Goal: Task Accomplishment & Management: Complete application form

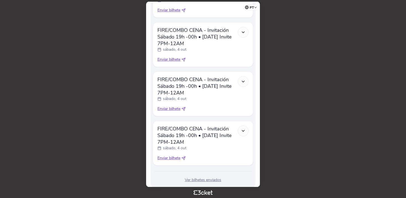
scroll to position [348, 0]
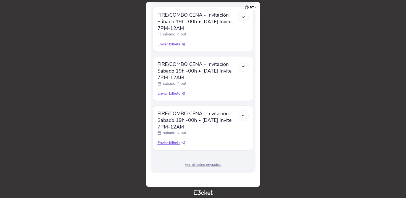
click at [202, 163] on div "Ver bilhetes enviados" at bounding box center [203, 165] width 101 height 6
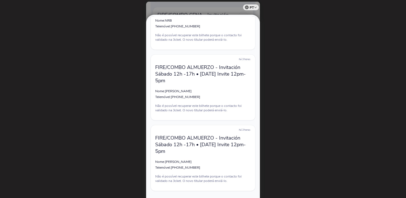
scroll to position [154, 0]
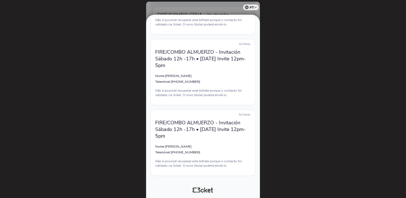
click at [272, 25] on div at bounding box center [203, 99] width 406 height 198
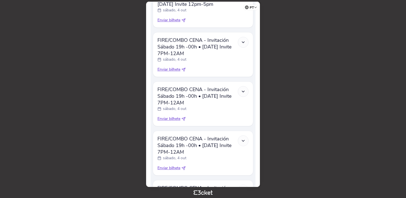
scroll to position [222, 0]
click at [179, 69] on span "Enviar bilhete" at bounding box center [169, 70] width 23 height 6
select select "34"
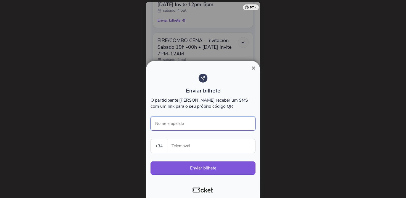
click at [195, 122] on input "Nome e apelido" at bounding box center [203, 123] width 105 height 14
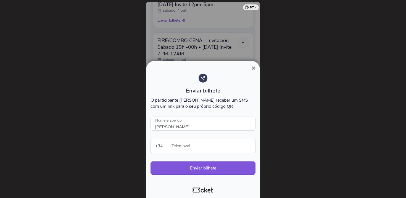
click at [185, 148] on input "Telemóvel" at bounding box center [213, 146] width 83 height 14
type input "[PERSON_NAME]"
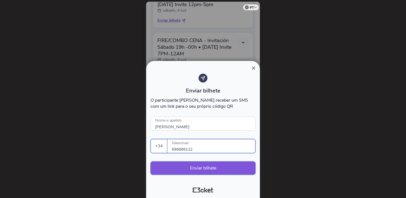
type input "696686112"
click at [195, 166] on button "Enviar bilhete" at bounding box center [203, 167] width 105 height 13
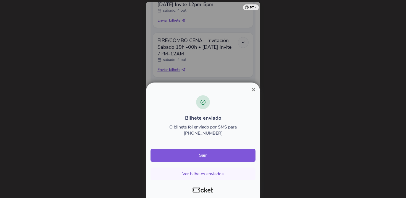
click at [255, 93] on span "×" at bounding box center [254, 89] width 4 height 7
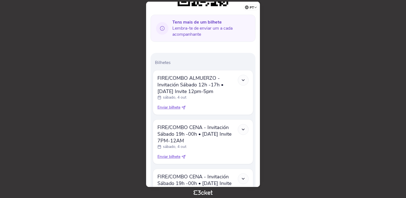
scroll to position [163, 0]
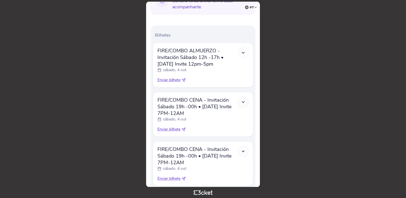
click at [174, 130] on span "Enviar bilhete" at bounding box center [169, 129] width 23 height 6
select select "34"
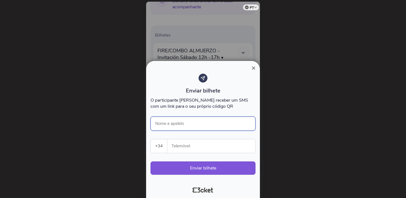
click at [180, 125] on input "Nome e apelido" at bounding box center [203, 123] width 105 height 14
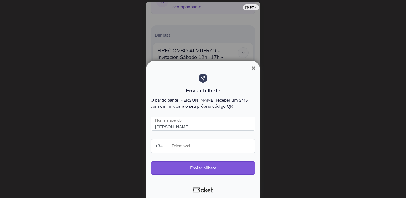
click at [185, 150] on input "Telemóvel" at bounding box center [213, 146] width 83 height 14
type input "[PERSON_NAME]"
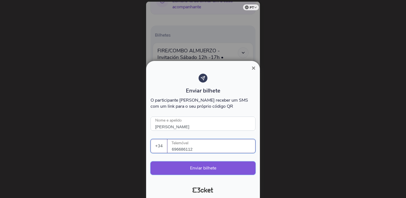
type input "696686112"
click at [189, 168] on button "Enviar bilhete" at bounding box center [203, 167] width 105 height 13
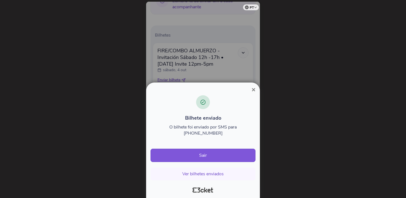
click at [252, 93] on span "×" at bounding box center [254, 89] width 4 height 7
